Goal: Task Accomplishment & Management: Manage account settings

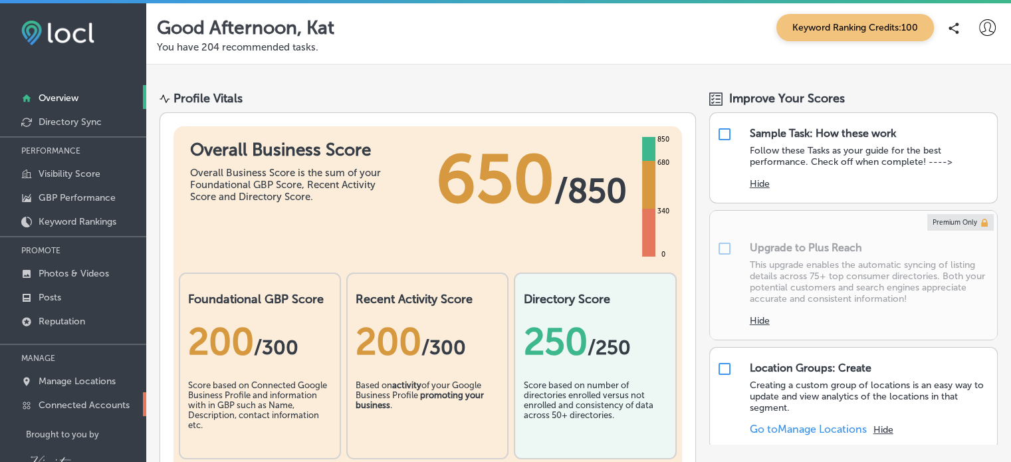
click at [72, 407] on p "Connected Accounts" at bounding box center [84, 404] width 91 height 11
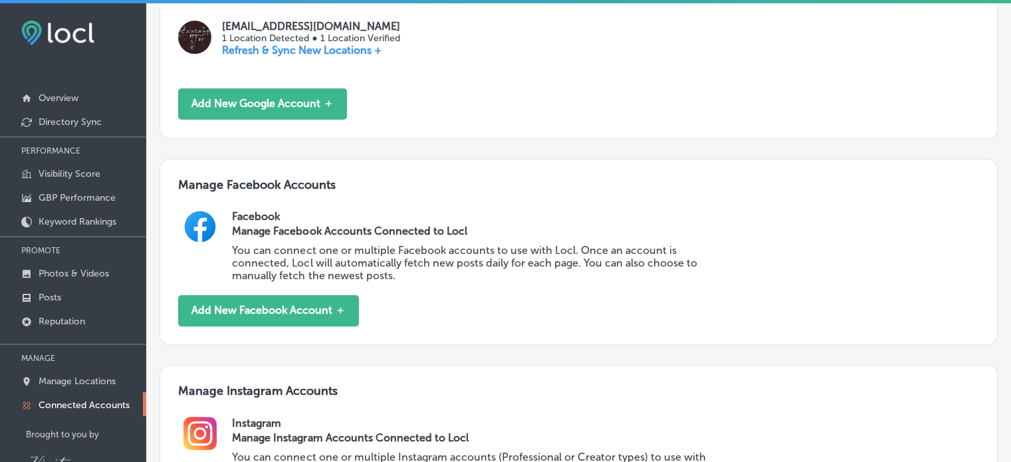
scroll to position [457, 0]
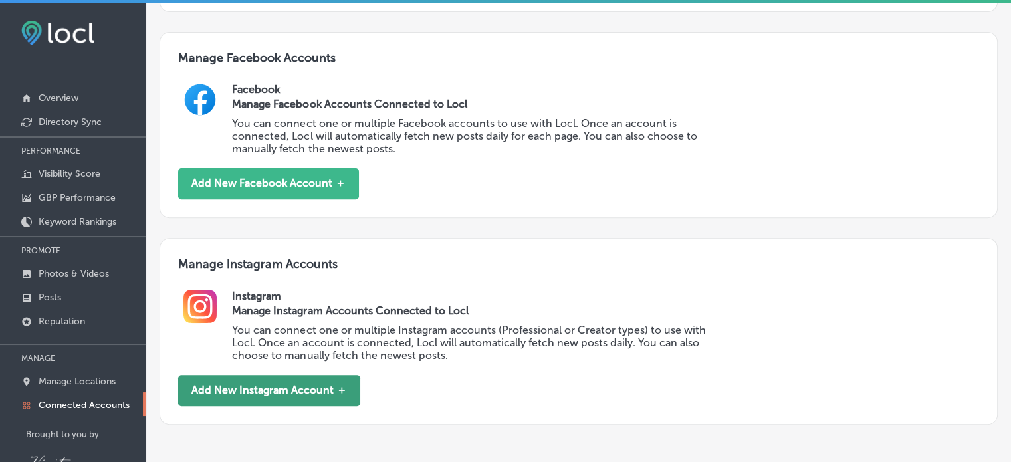
click at [322, 383] on button "Add New Instagram Account ＋" at bounding box center [269, 390] width 182 height 31
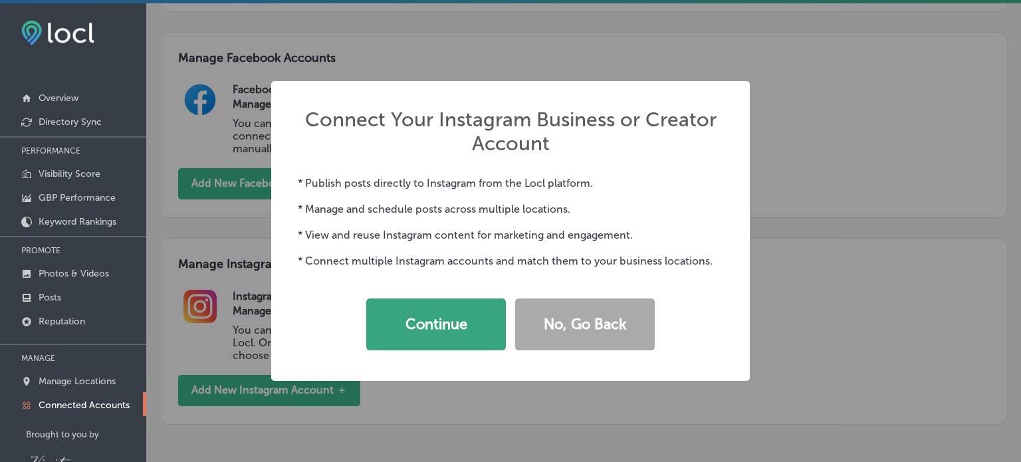
click at [425, 317] on button "Continue" at bounding box center [436, 324] width 140 height 52
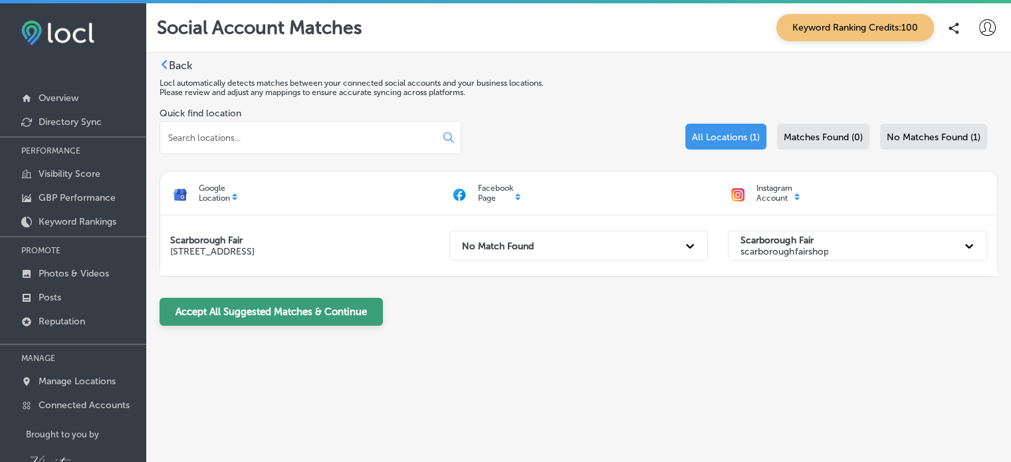
click at [340, 314] on button "Accept All Suggested Matches & Continue" at bounding box center [270, 312] width 223 height 28
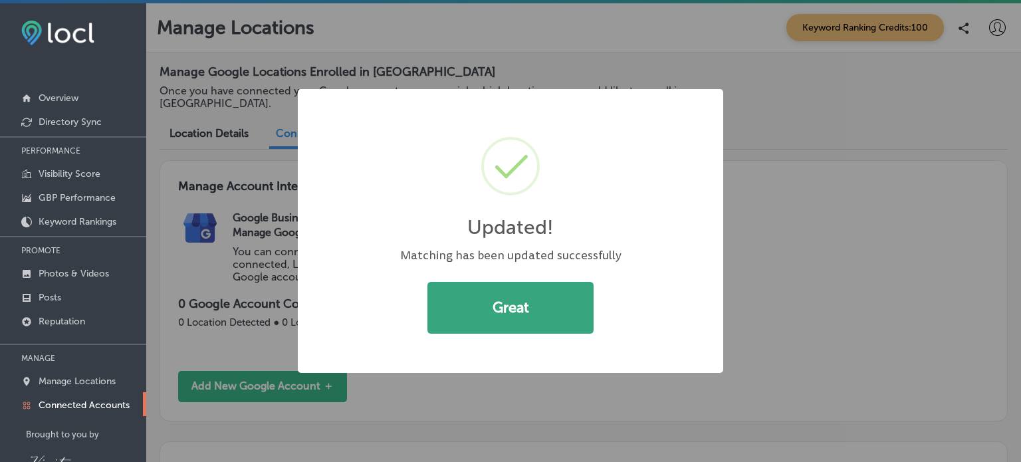
click at [521, 306] on button "Great" at bounding box center [510, 308] width 166 height 52
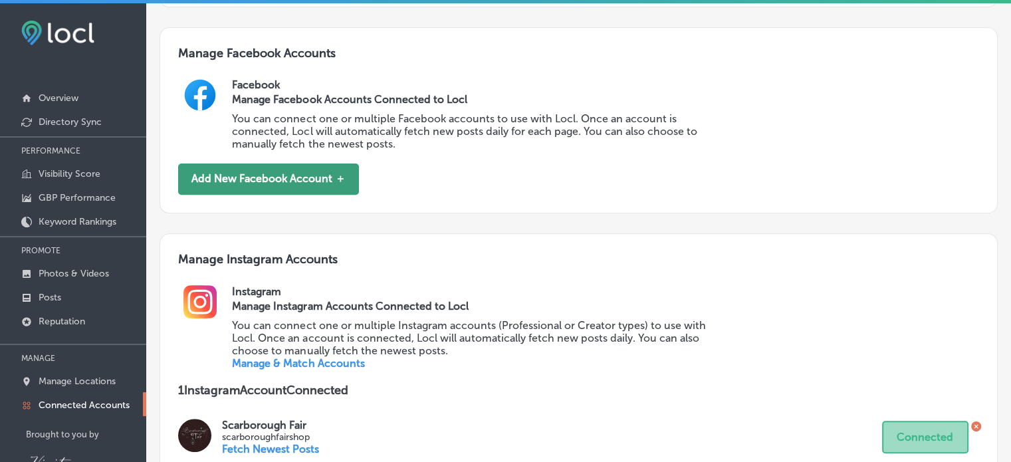
click at [292, 177] on button "Add New Facebook Account ＋" at bounding box center [268, 178] width 181 height 31
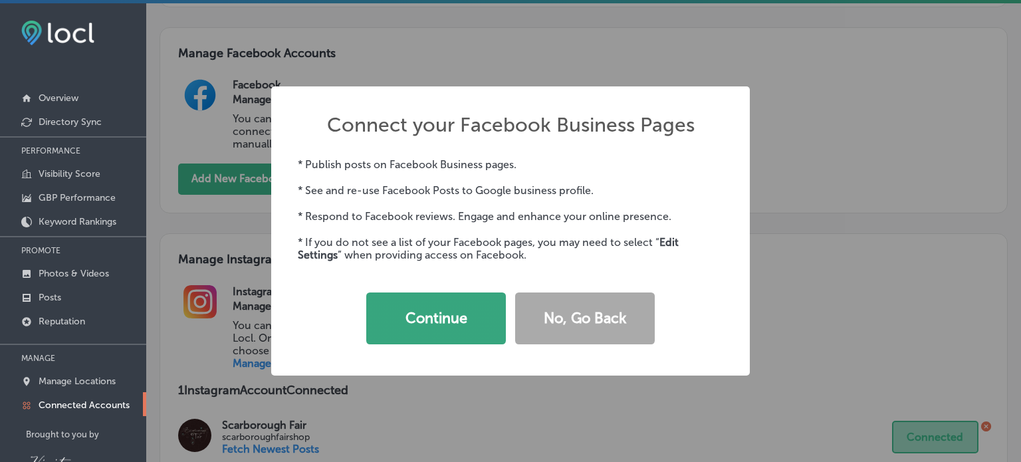
click at [429, 317] on button "Continue" at bounding box center [436, 318] width 140 height 52
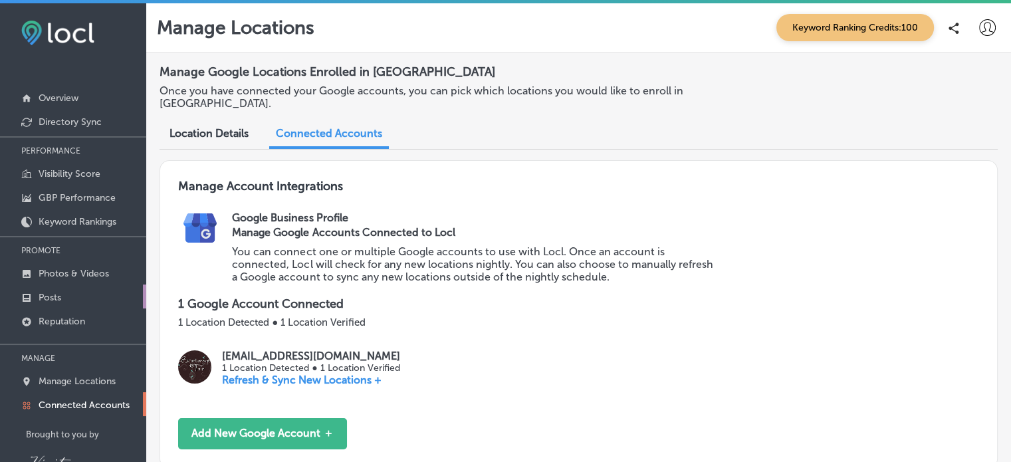
click at [68, 297] on link "Posts" at bounding box center [73, 296] width 146 height 24
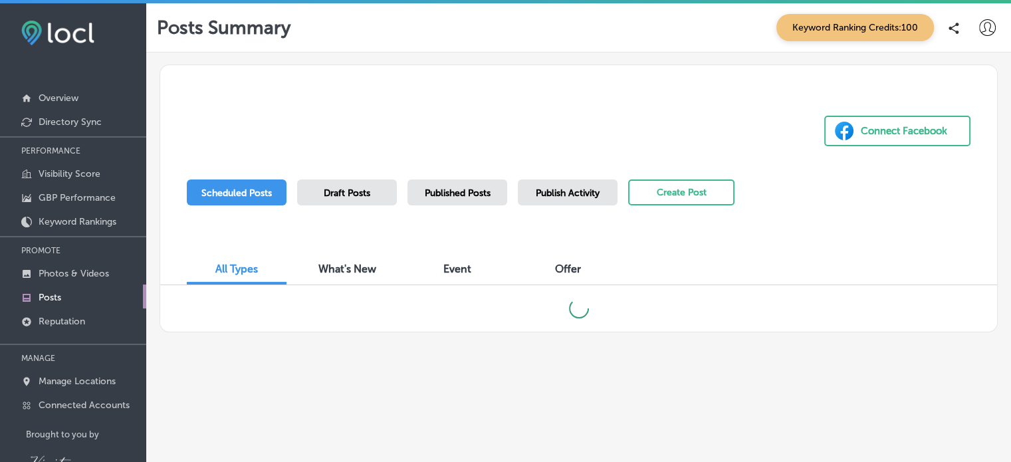
click at [593, 193] on span "Publish Activity" at bounding box center [568, 192] width 64 height 11
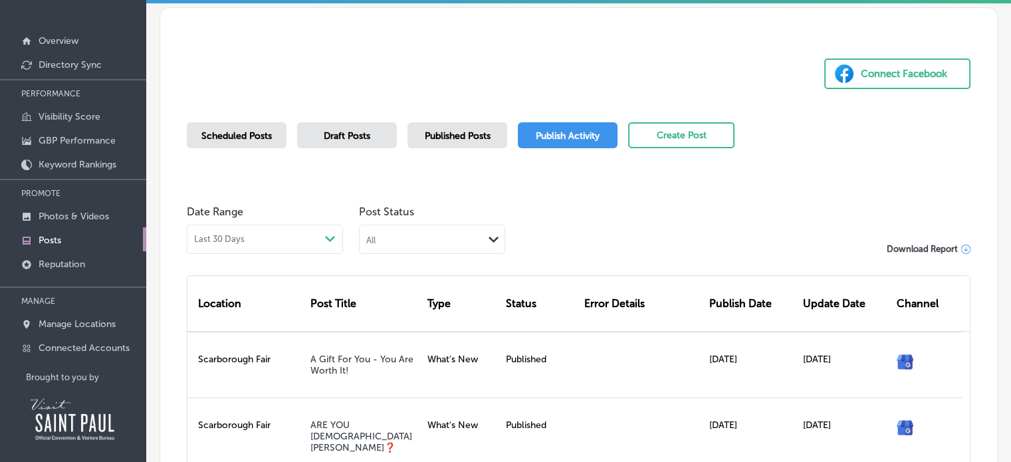
scroll to position [68, 0]
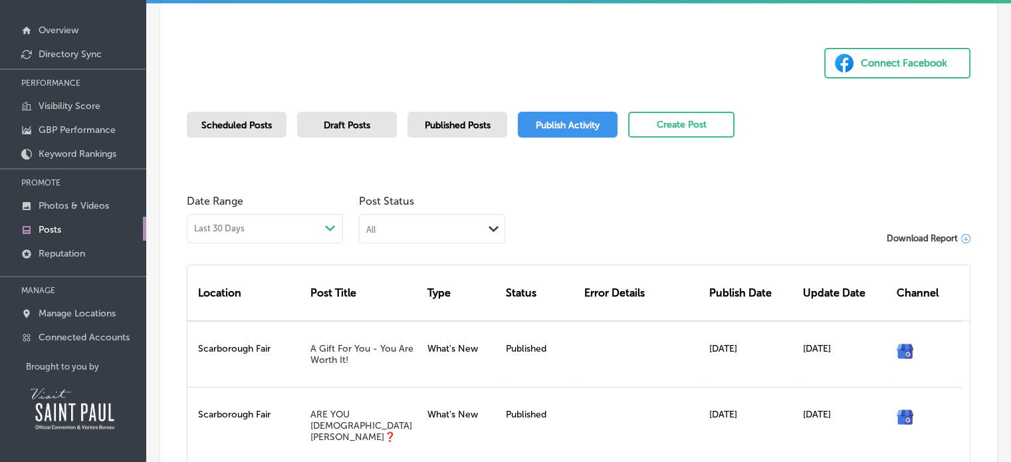
click at [340, 126] on span "Draft Posts" at bounding box center [347, 125] width 47 height 11
